Goal: Task Accomplishment & Management: Manage account settings

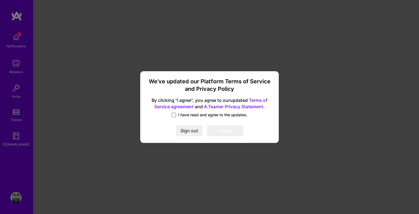
click at [175, 113] on span at bounding box center [173, 115] width 4 height 4
click at [0, 0] on input "I have read and agree to the updates." at bounding box center [0, 0] width 0 height 0
click at [222, 131] on button "I agree" at bounding box center [225, 130] width 36 height 11
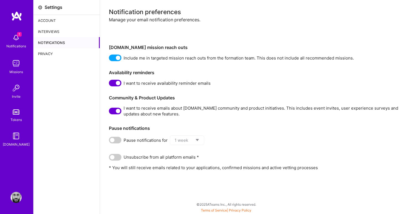
click at [16, 40] on img at bounding box center [16, 37] width 11 height 11
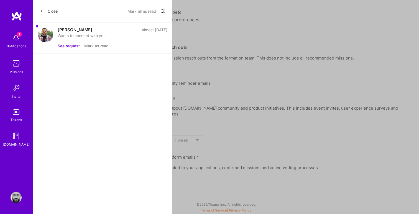
click at [72, 45] on button "See request" at bounding box center [69, 46] width 22 height 6
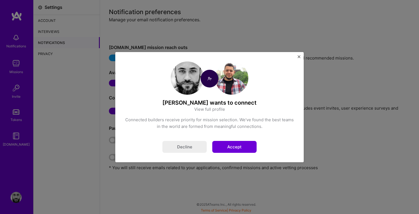
click at [234, 141] on button "Accept" at bounding box center [234, 147] width 44 height 12
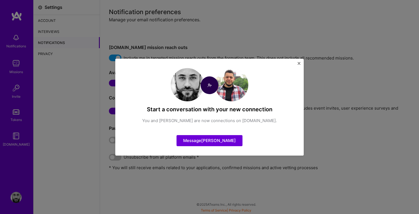
click at [296, 63] on div "Start a conversation with your new connection You and [PERSON_NAME] are now con…" at bounding box center [209, 107] width 188 height 97
click at [298, 62] on img "Close" at bounding box center [298, 63] width 3 height 3
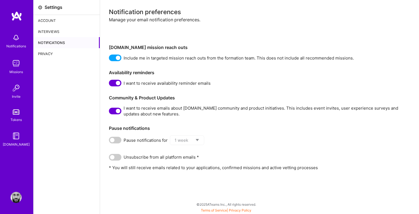
click at [43, 30] on div "Interviews" at bounding box center [67, 31] width 66 height 11
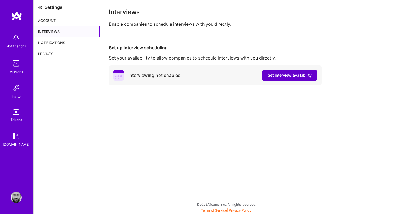
click at [302, 76] on span "Set interview availability" at bounding box center [290, 76] width 44 height 6
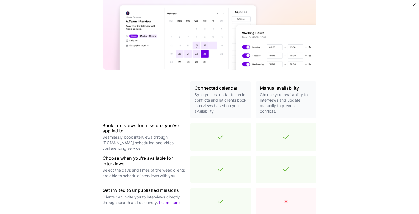
scroll to position [14, 0]
